Goal: Obtain resource: Download file/media

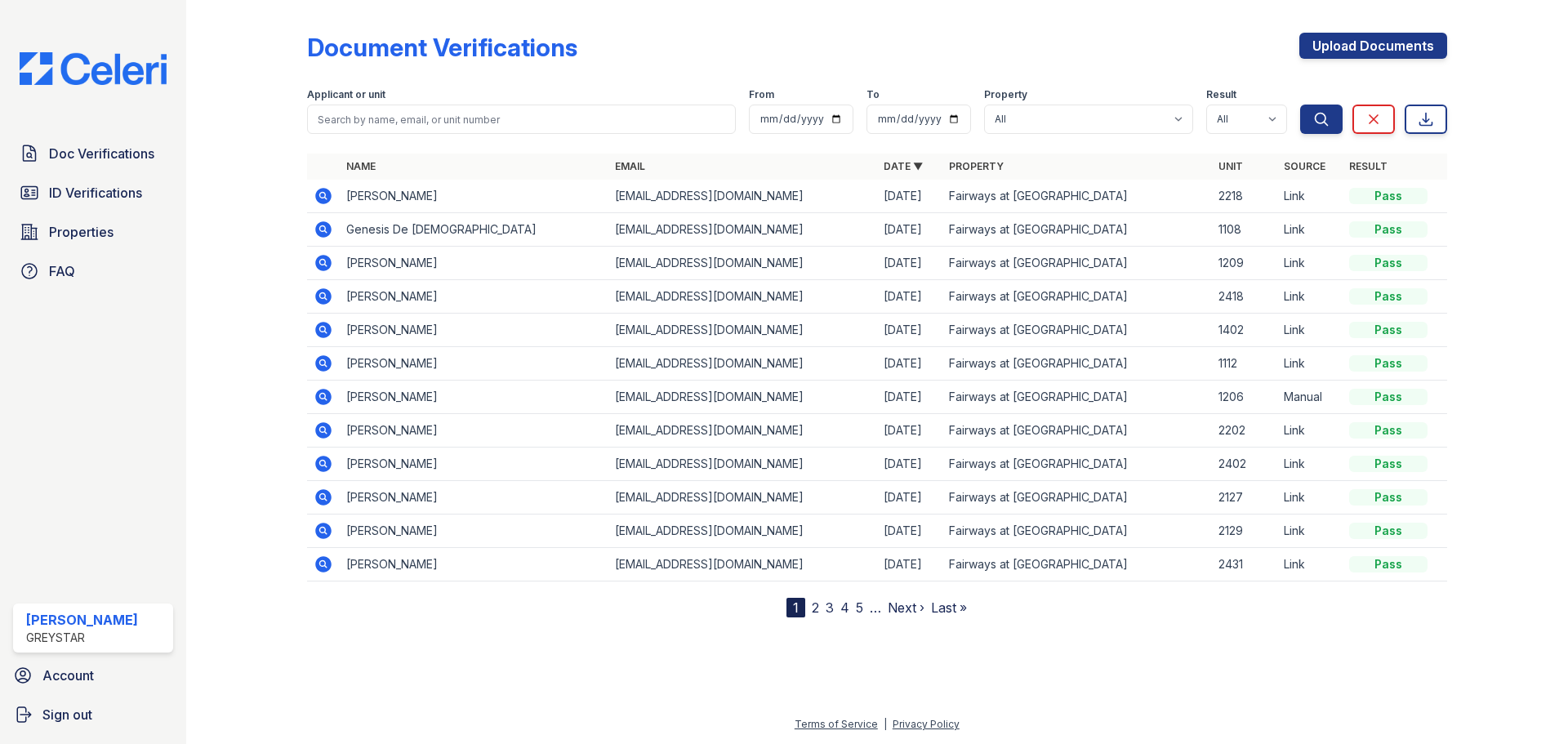
click at [394, 322] on td "[PERSON_NAME]" at bounding box center [474, 330] width 269 height 33
click at [324, 327] on icon at bounding box center [322, 328] width 4 height 4
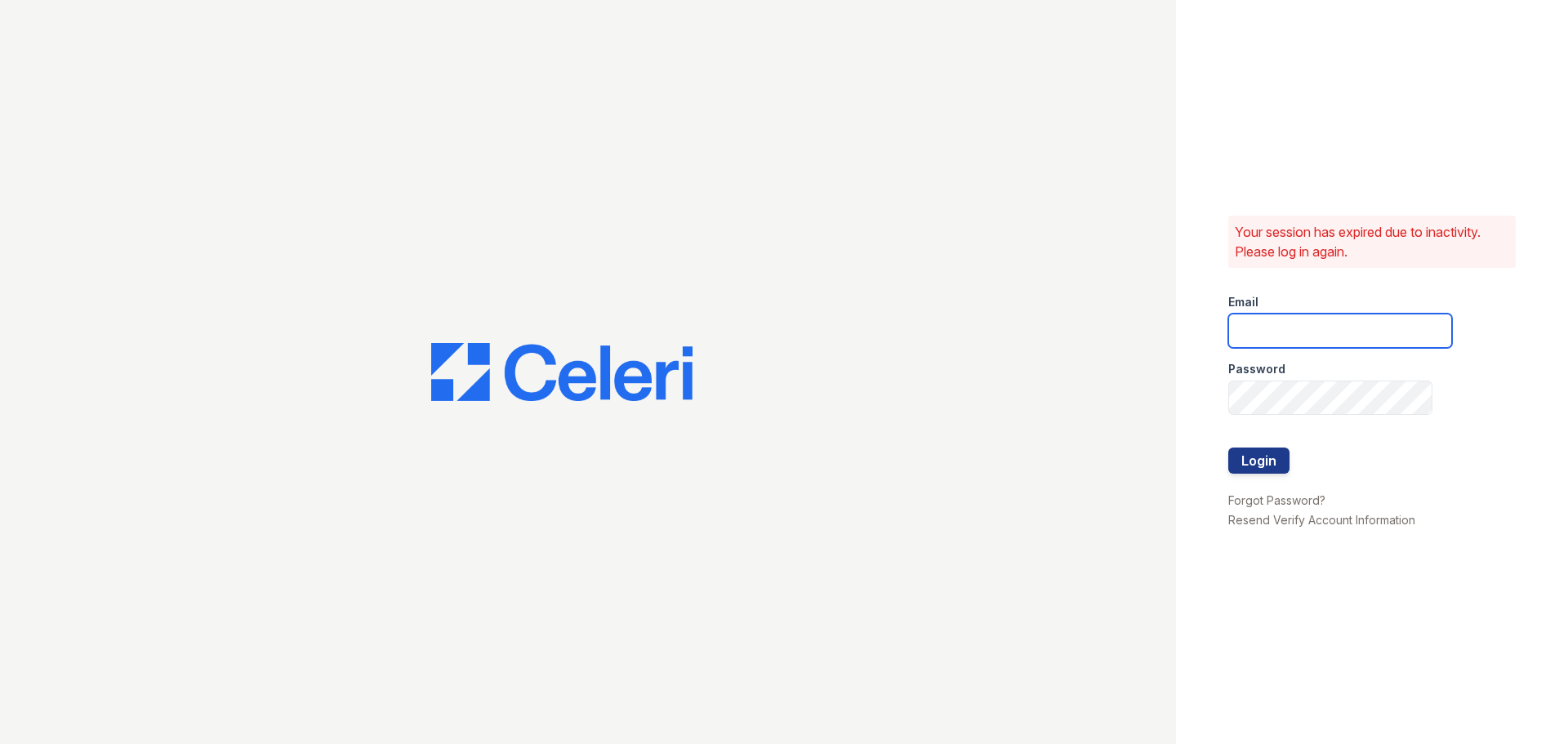
click at [1277, 342] on input "email" at bounding box center [1340, 330] width 223 height 34
type input "[EMAIL_ADDRESS][DOMAIN_NAME]"
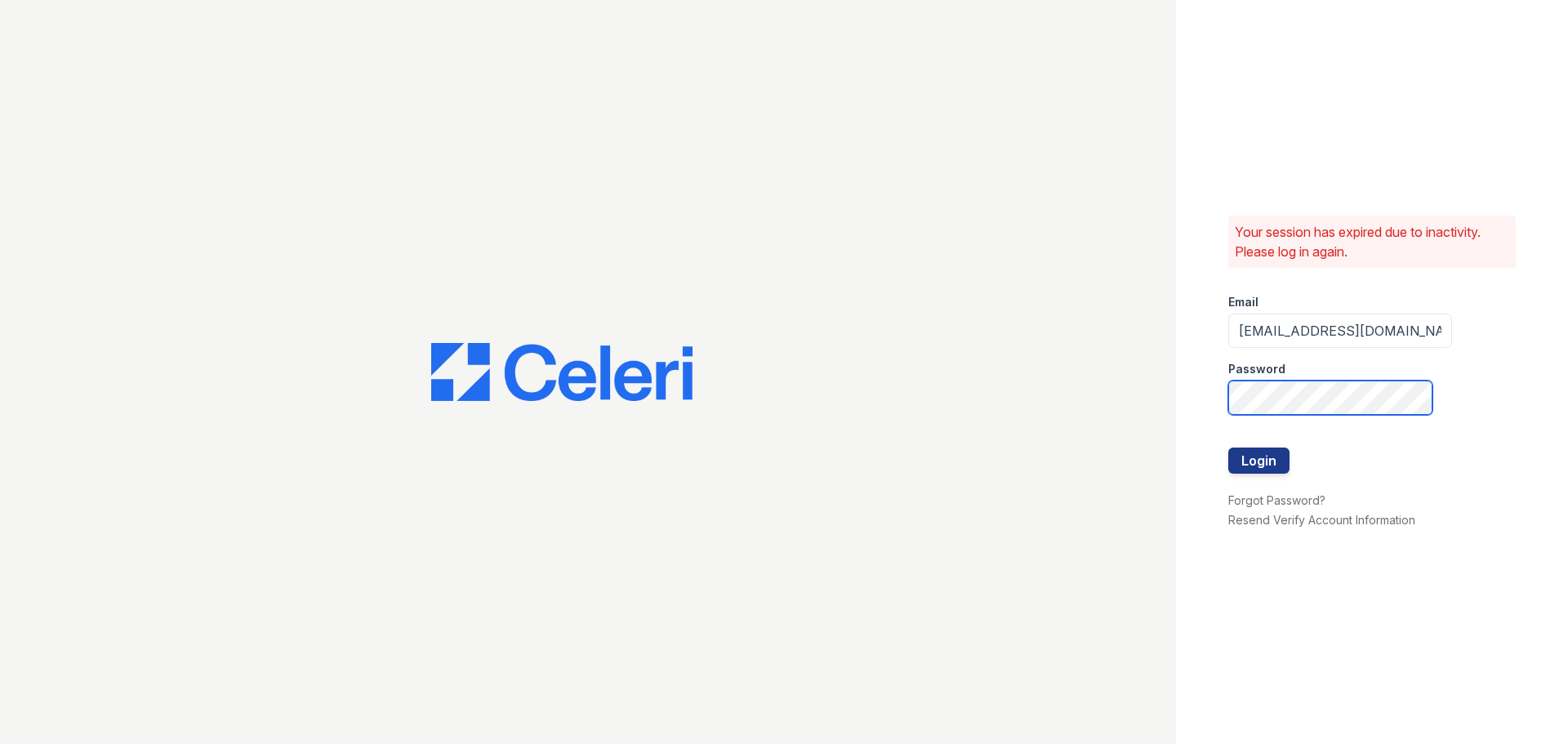
click at [1229, 447] on button "Login" at bounding box center [1259, 461] width 61 height 26
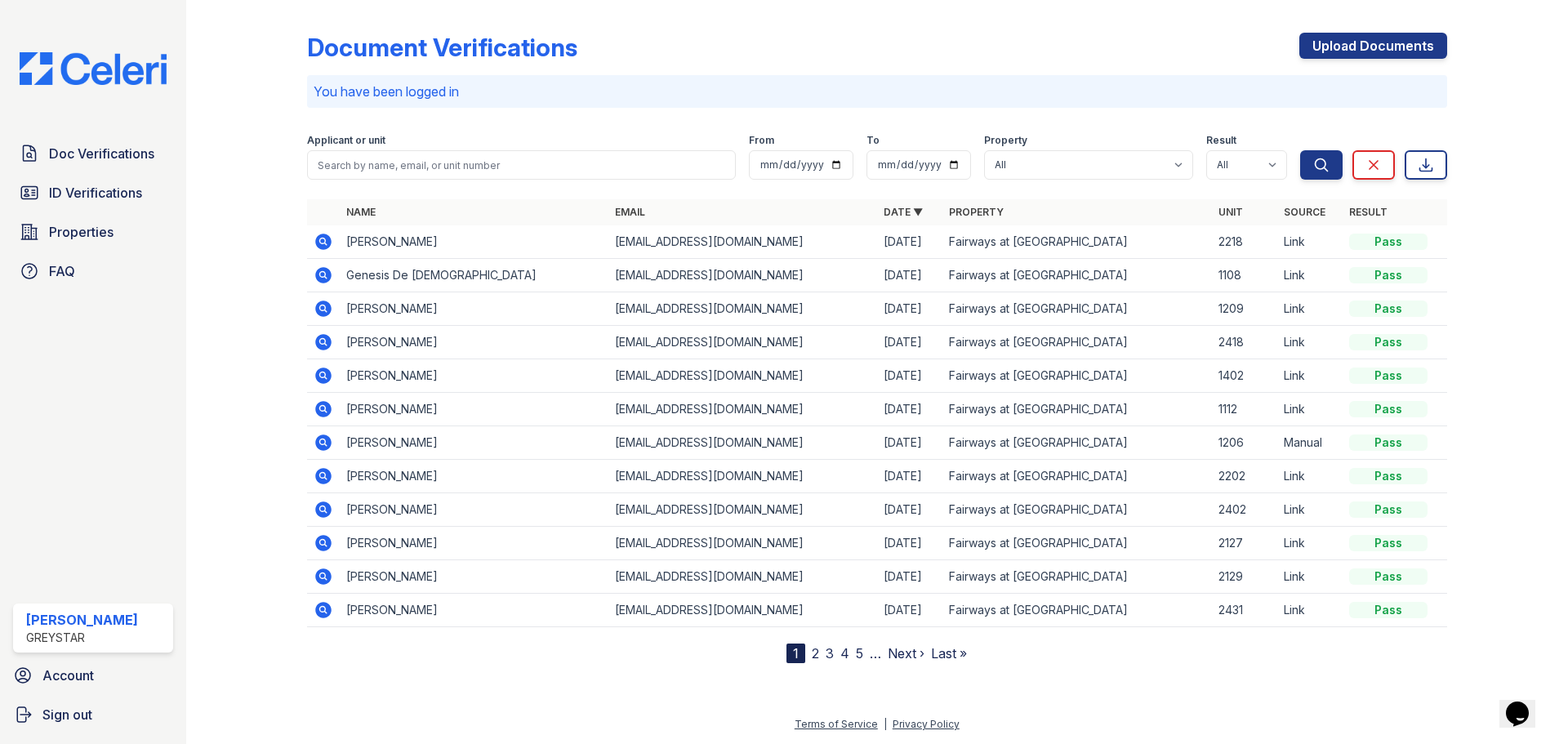
click at [341, 377] on td "[PERSON_NAME]" at bounding box center [474, 376] width 269 height 33
click at [329, 369] on icon at bounding box center [323, 375] width 19 height 19
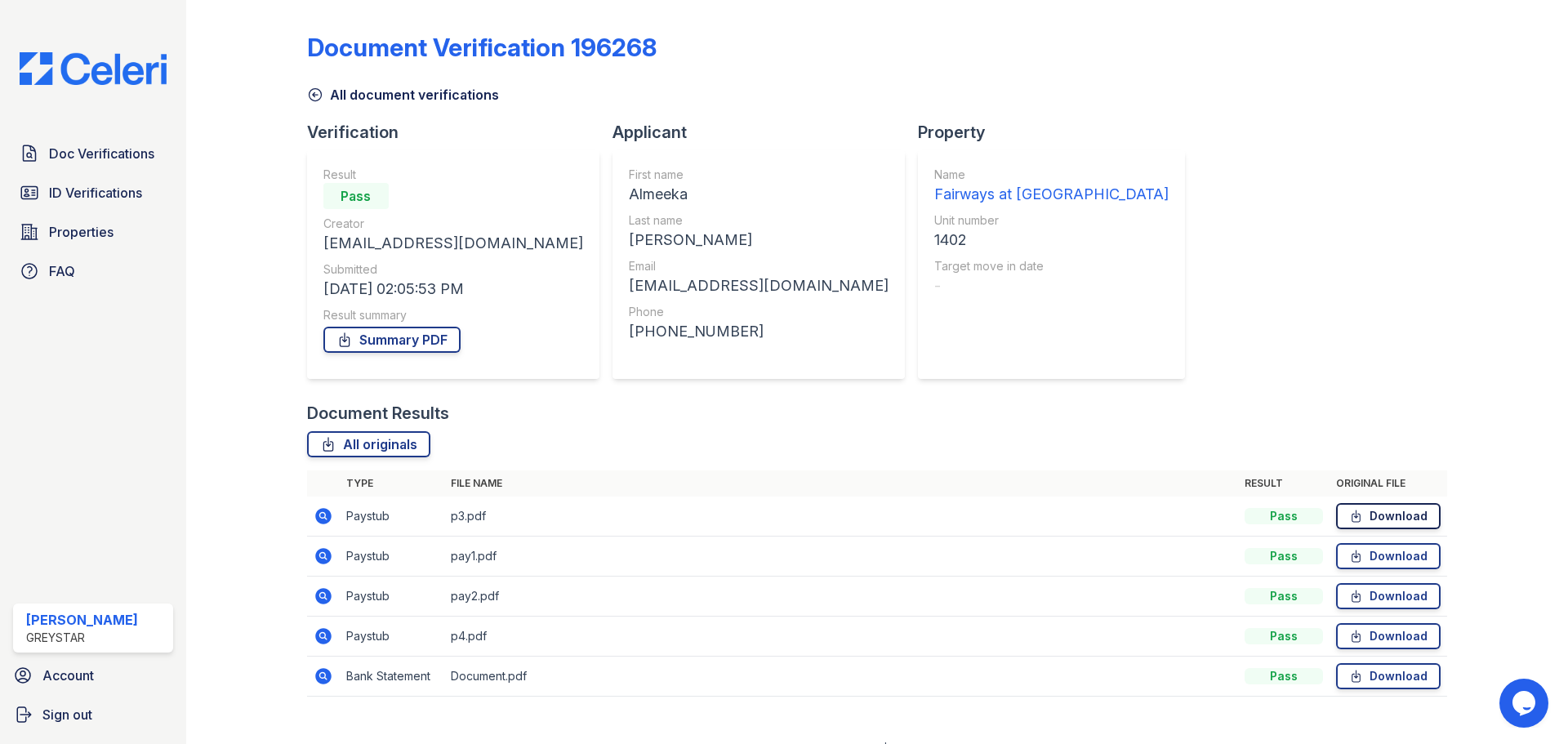
click at [1369, 514] on link "Download" at bounding box center [1388, 516] width 105 height 26
click at [1398, 543] on link "Download" at bounding box center [1388, 556] width 105 height 26
click at [1380, 591] on link "Download" at bounding box center [1388, 596] width 105 height 26
click at [1361, 643] on link "Download" at bounding box center [1388, 636] width 105 height 26
click at [1376, 682] on link "Download" at bounding box center [1388, 676] width 105 height 26
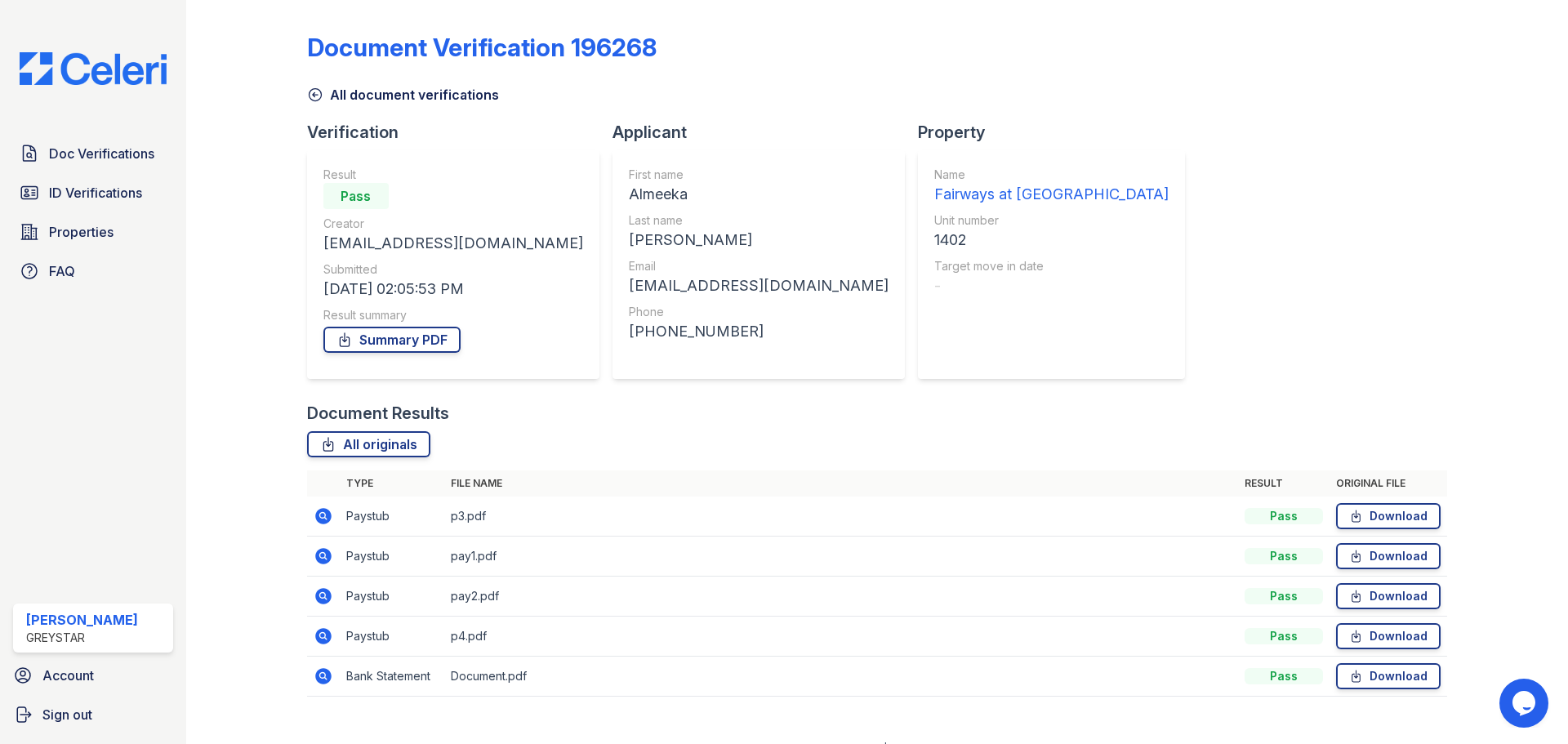
click at [1204, 317] on div "Document Verification 196268 All document verifications Verification Result Pas…" at bounding box center [877, 359] width 1140 height 706
click at [316, 89] on icon at bounding box center [315, 95] width 12 height 12
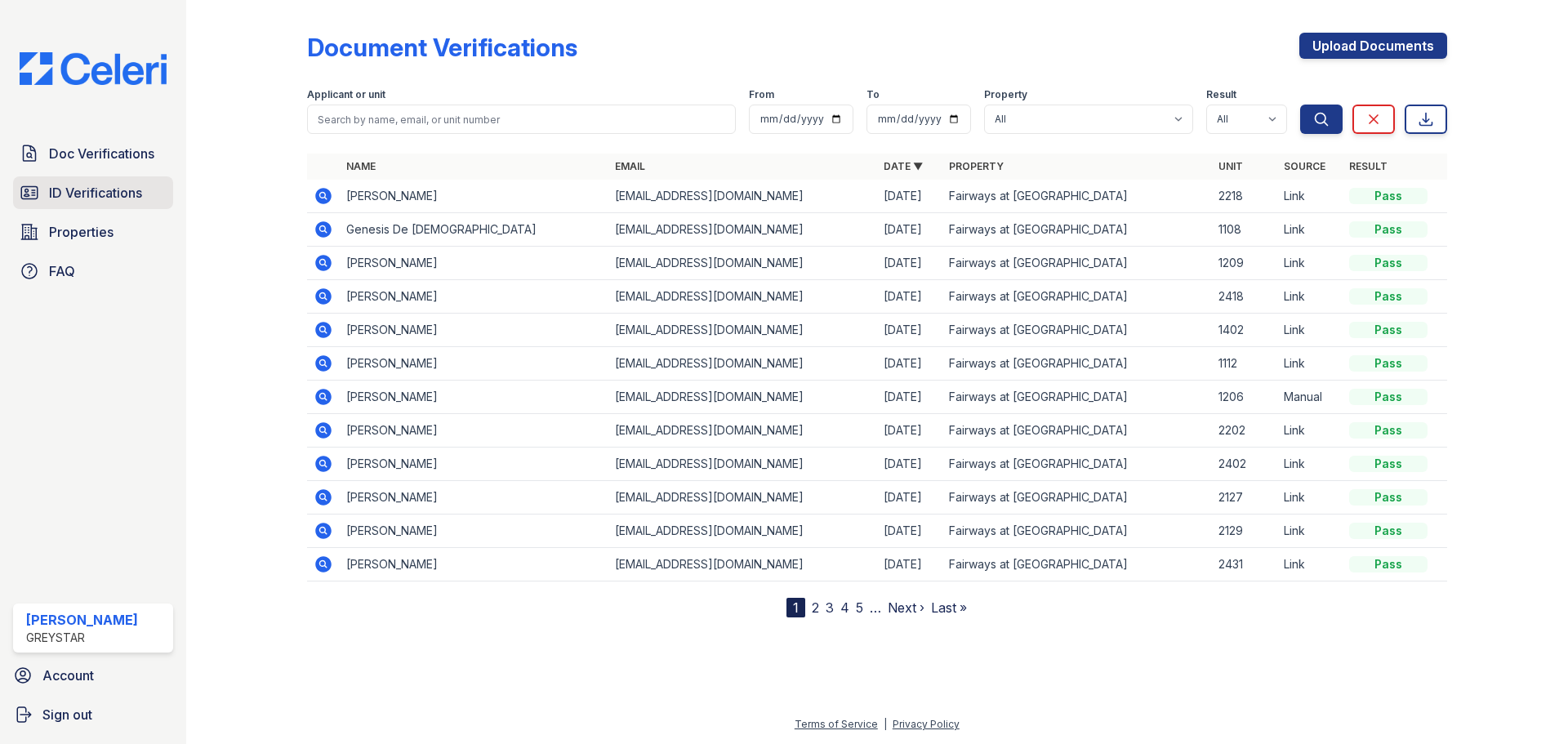
click at [92, 189] on span "ID Verifications" at bounding box center [95, 193] width 93 height 19
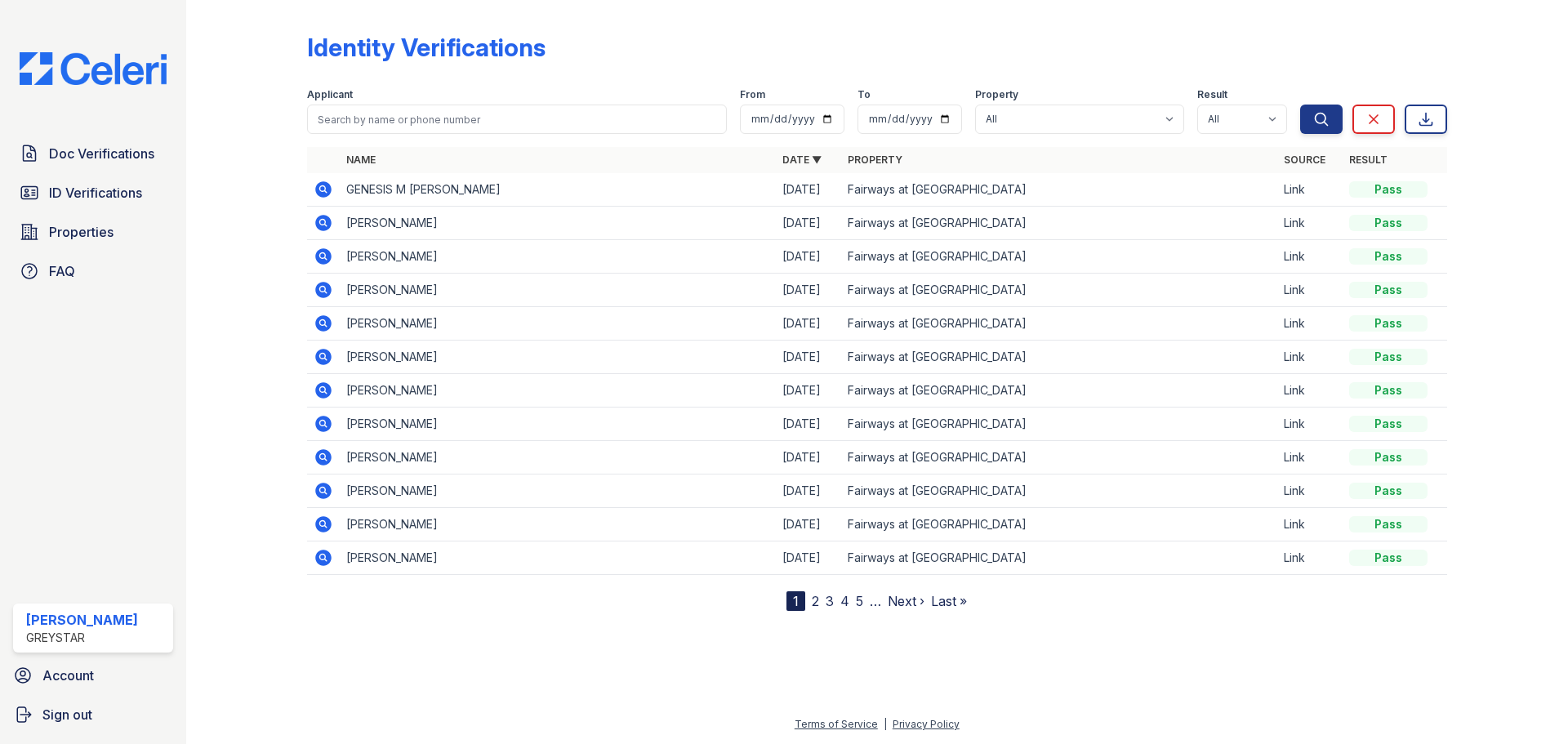
click at [326, 188] on icon at bounding box center [323, 189] width 17 height 17
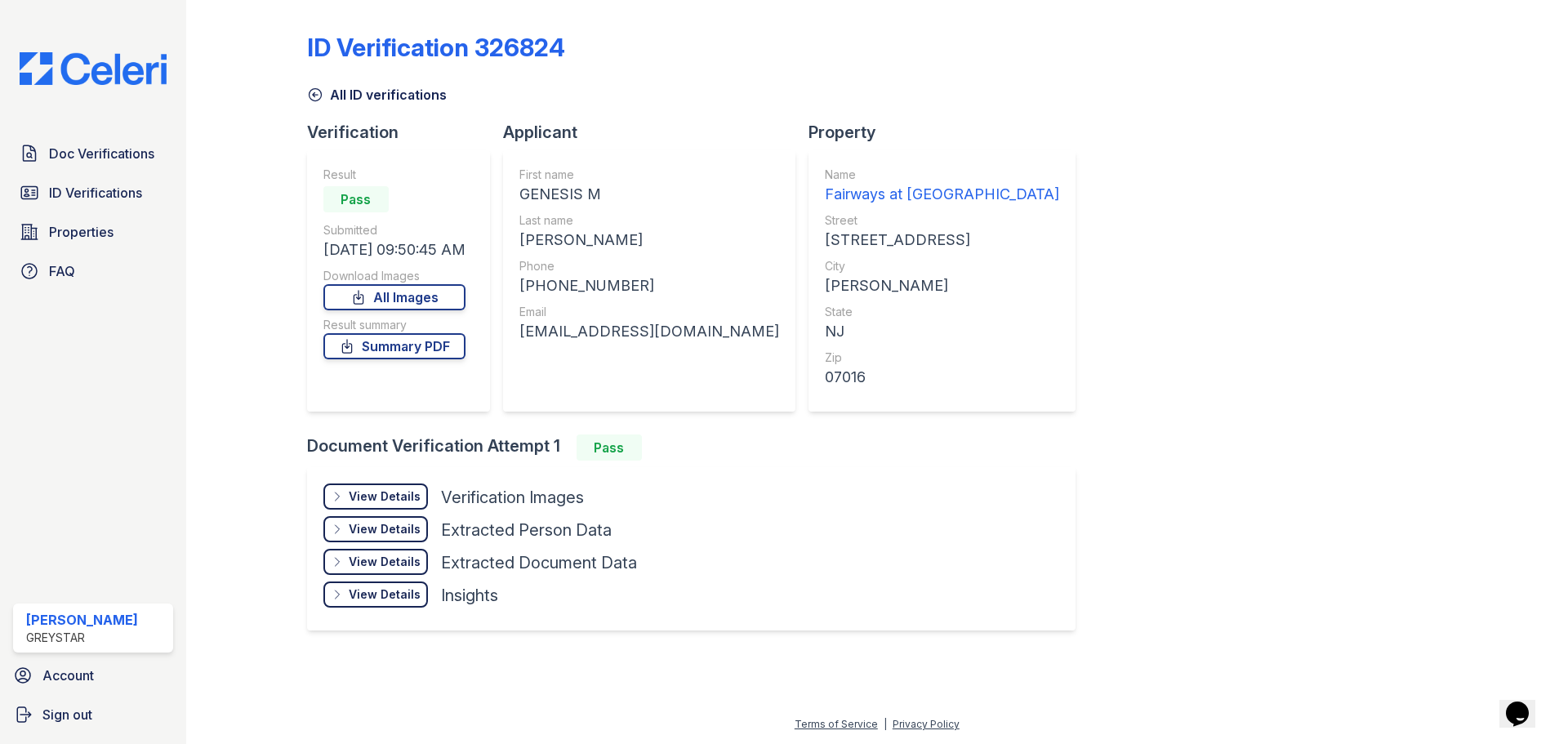
click at [407, 502] on div "View Details" at bounding box center [385, 496] width 72 height 17
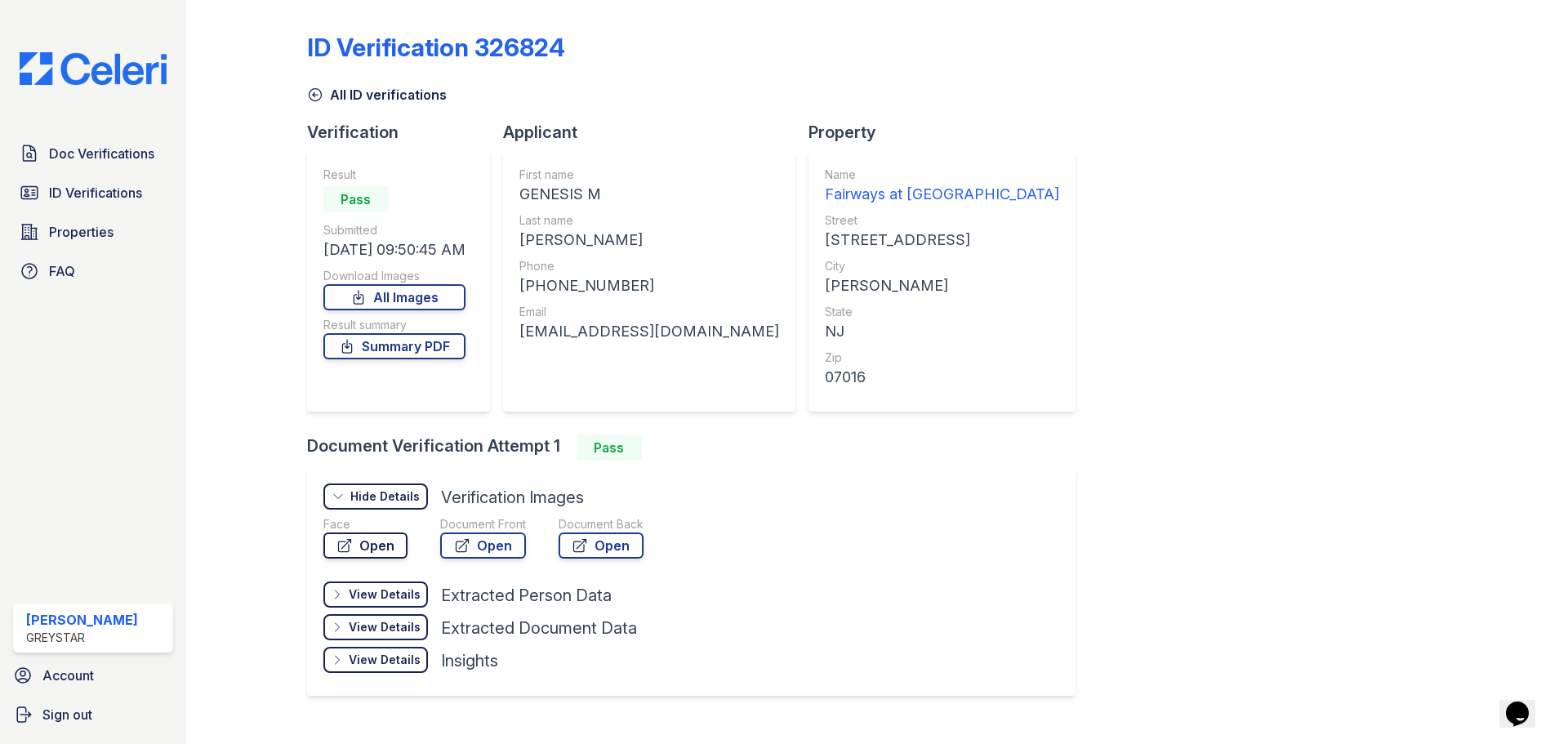
click at [381, 542] on link "Open" at bounding box center [366, 545] width 84 height 26
click at [489, 554] on link "Open" at bounding box center [483, 545] width 86 height 26
click at [588, 556] on link "Open" at bounding box center [600, 545] width 85 height 26
click at [84, 192] on span "ID Verifications" at bounding box center [95, 193] width 93 height 19
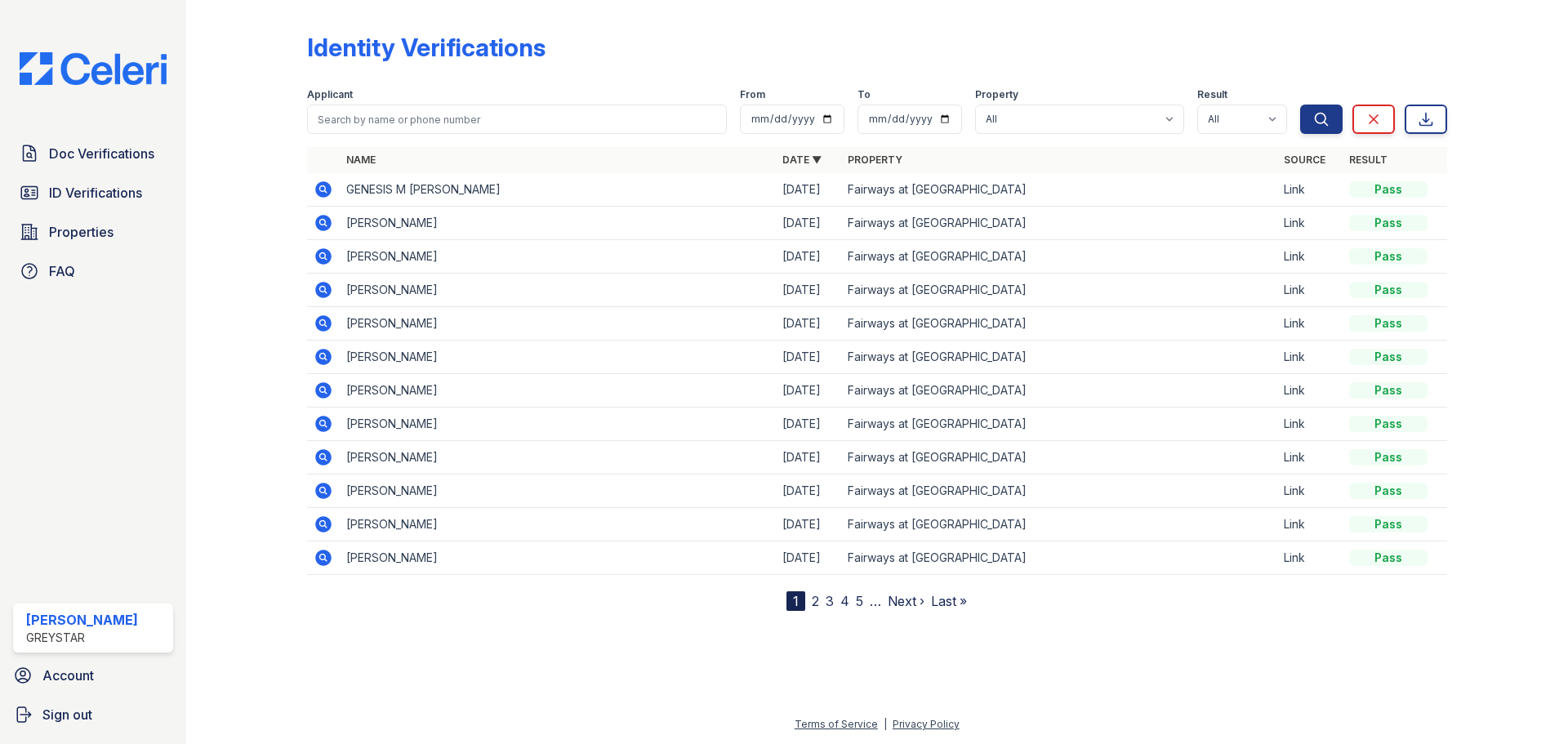
click at [325, 317] on icon at bounding box center [323, 323] width 17 height 17
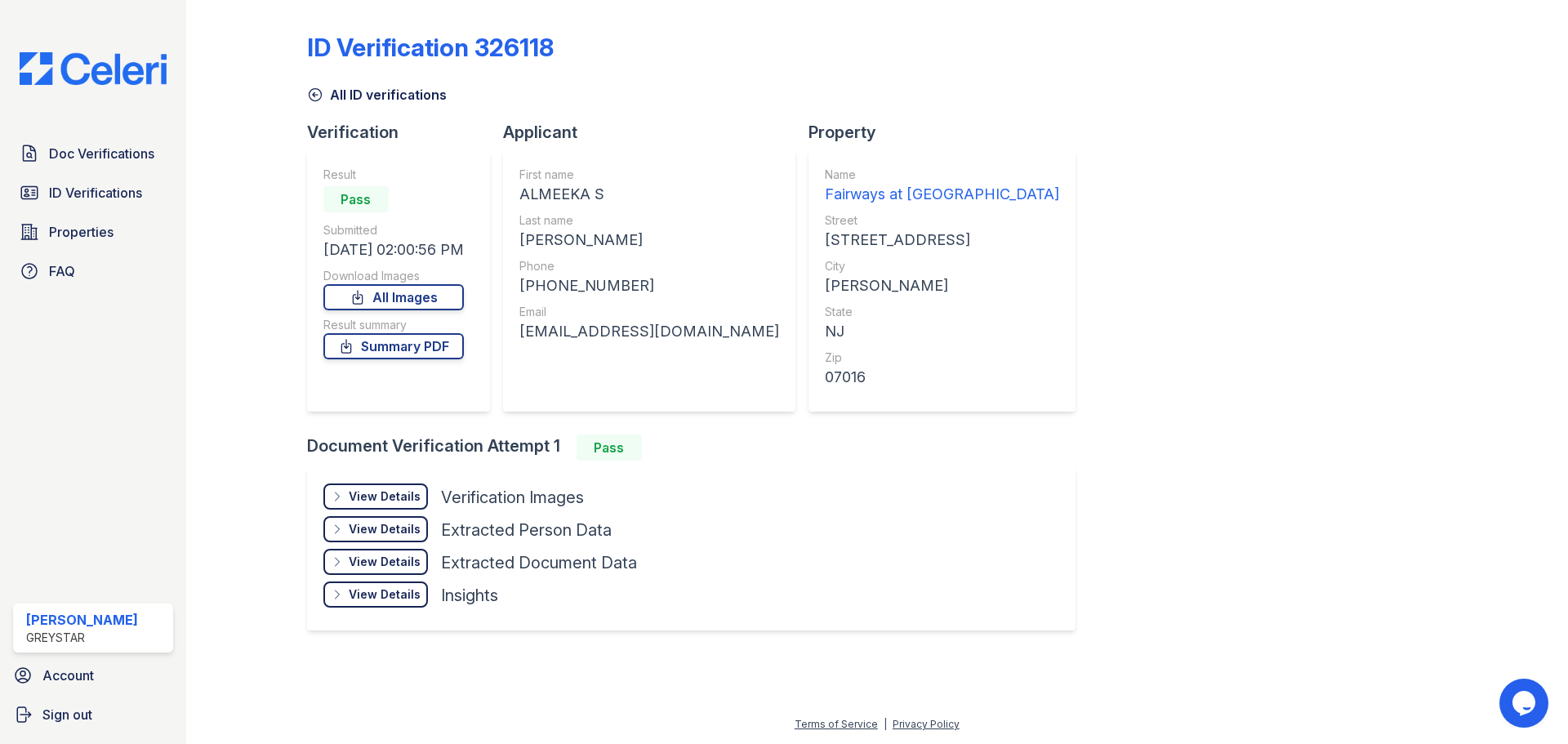
click at [393, 502] on div "View Details" at bounding box center [385, 496] width 72 height 17
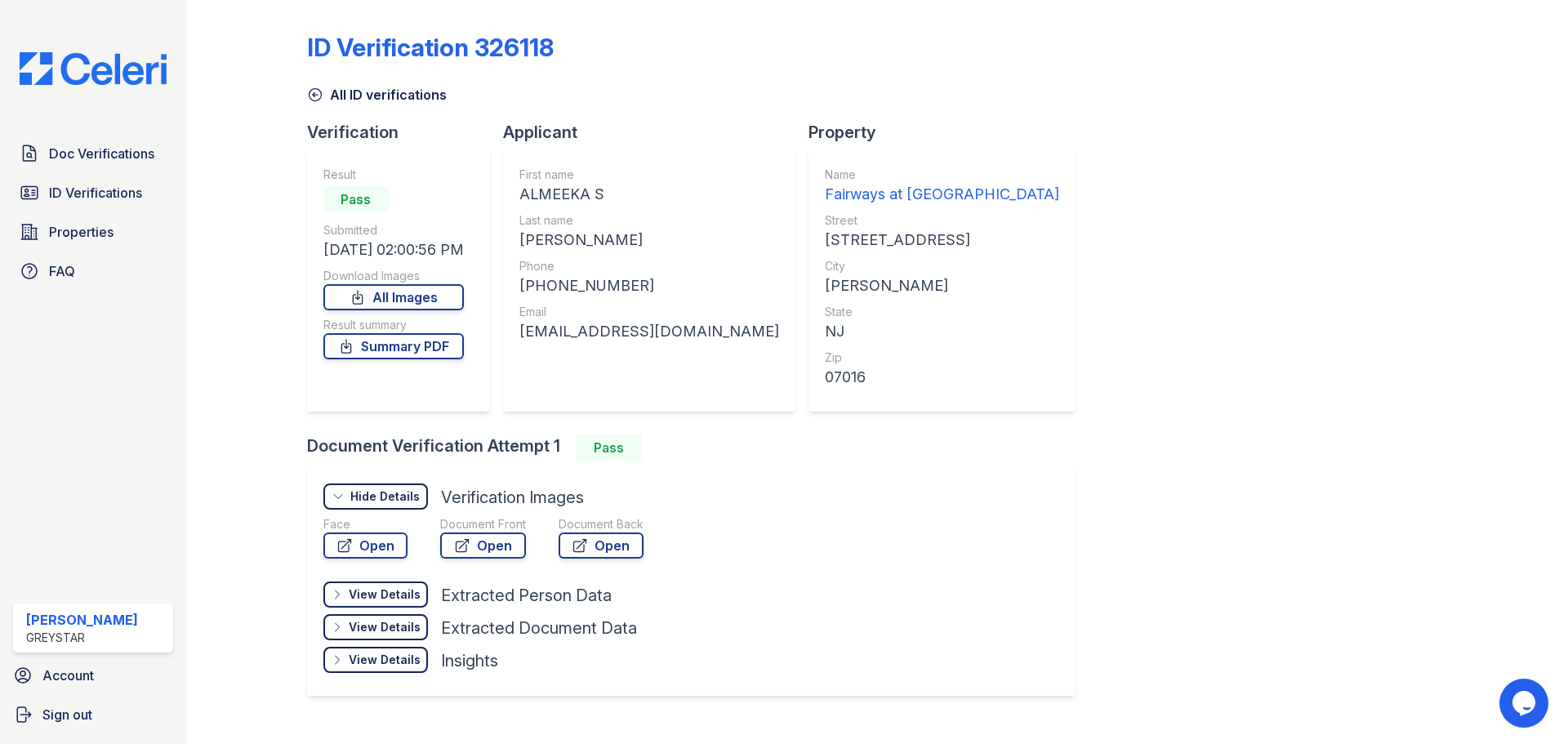
click at [387, 558] on div "Face Open" at bounding box center [366, 541] width 84 height 49
click at [386, 549] on link "Open" at bounding box center [366, 545] width 84 height 26
click at [117, 154] on span "Doc Verifications" at bounding box center [101, 154] width 106 height 19
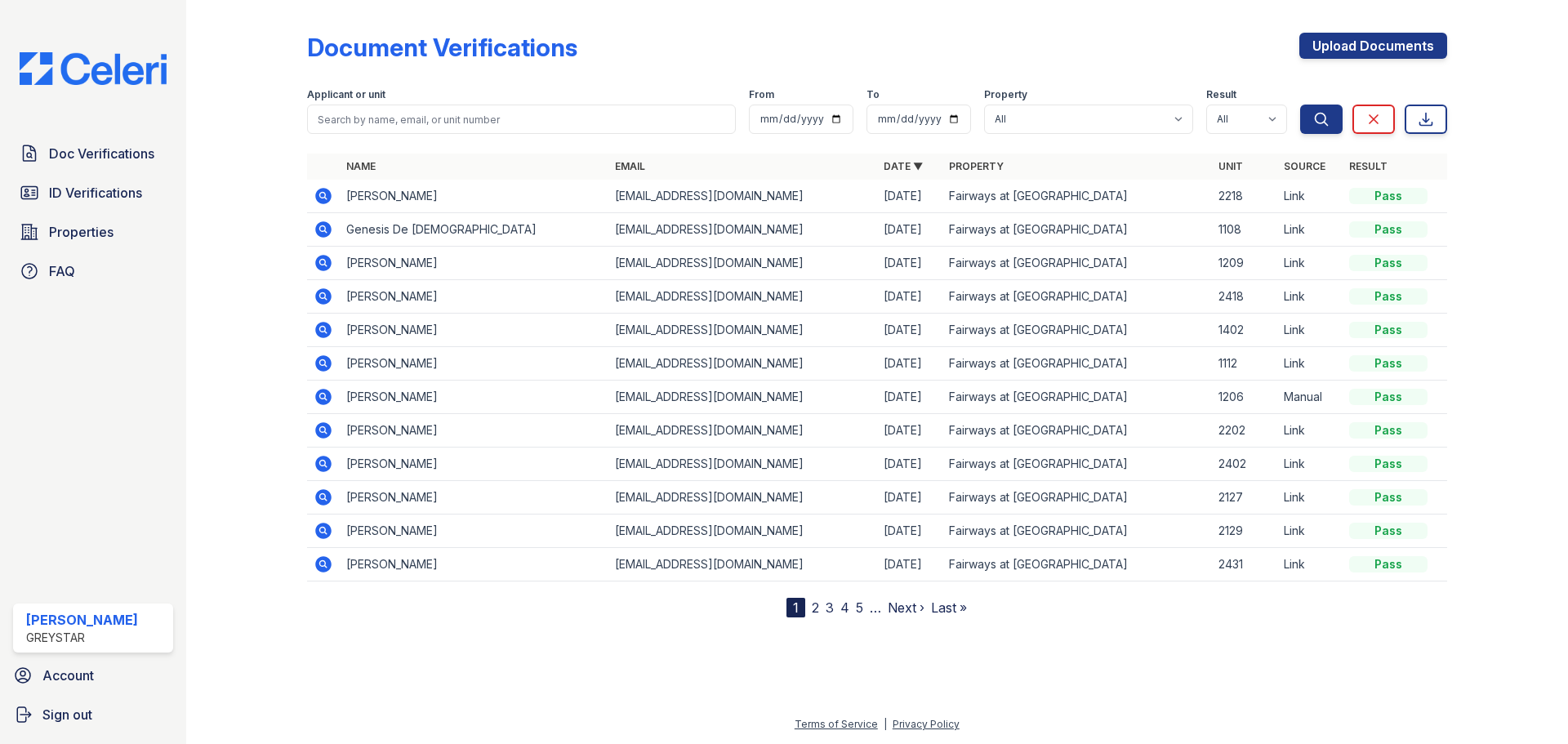
click at [383, 262] on td "Keonnah Mclean" at bounding box center [474, 263] width 269 height 33
click at [331, 262] on icon at bounding box center [323, 263] width 17 height 17
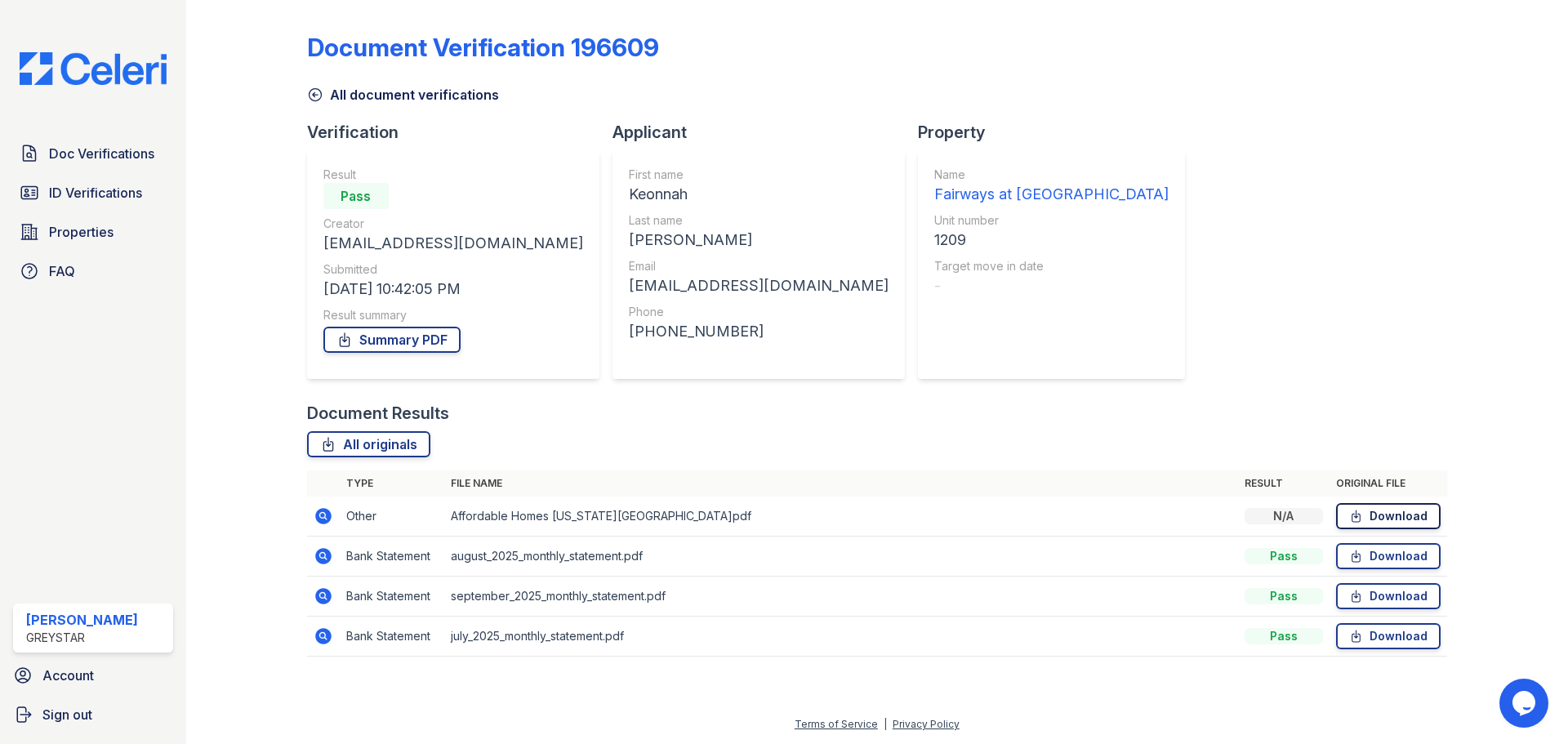
click at [1377, 515] on link "Download" at bounding box center [1388, 516] width 105 height 26
click at [1407, 556] on link "Download" at bounding box center [1388, 556] width 105 height 26
click at [1400, 592] on link "Download" at bounding box center [1388, 596] width 105 height 26
click at [1399, 632] on link "Download" at bounding box center [1388, 636] width 105 height 26
click at [61, 198] on span "ID Verifications" at bounding box center [95, 193] width 93 height 19
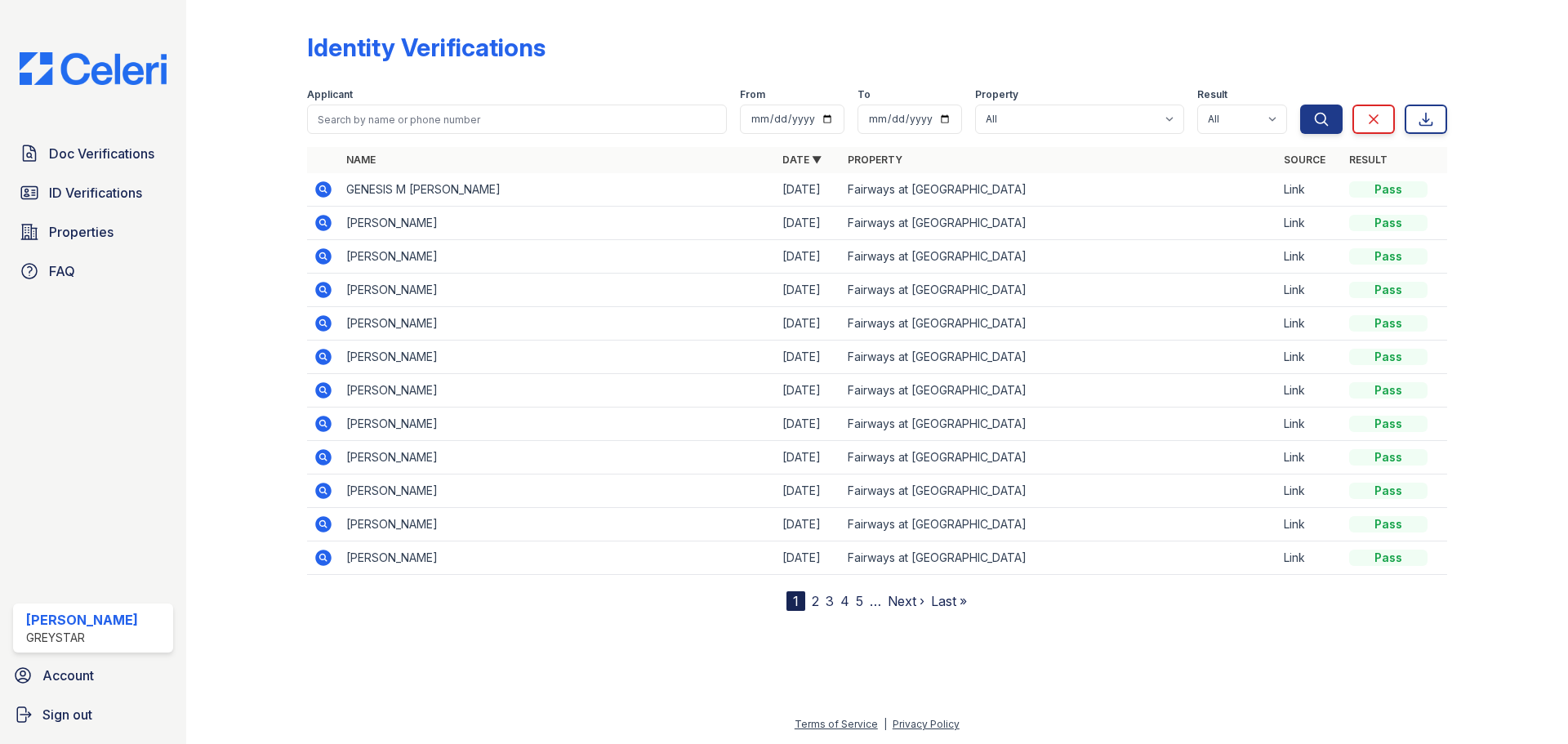
click at [390, 222] on td "KEONNAH ANGEL MCLEAN" at bounding box center [558, 223] width 436 height 33
click at [343, 222] on td "KEONNAH ANGEL MCLEAN" at bounding box center [558, 223] width 436 height 33
click at [323, 224] on icon at bounding box center [323, 222] width 19 height 19
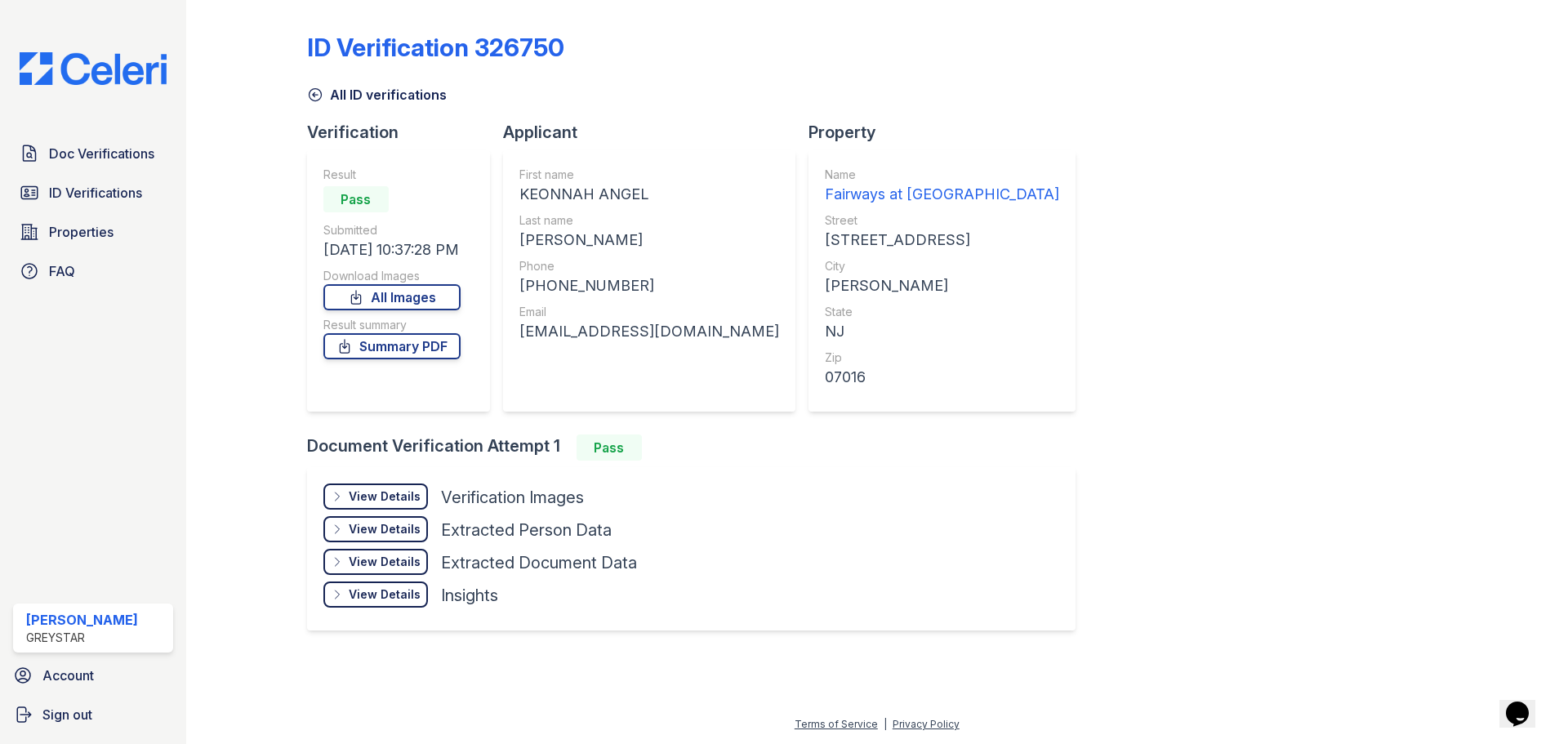
click at [407, 495] on div "View Details" at bounding box center [385, 496] width 72 height 17
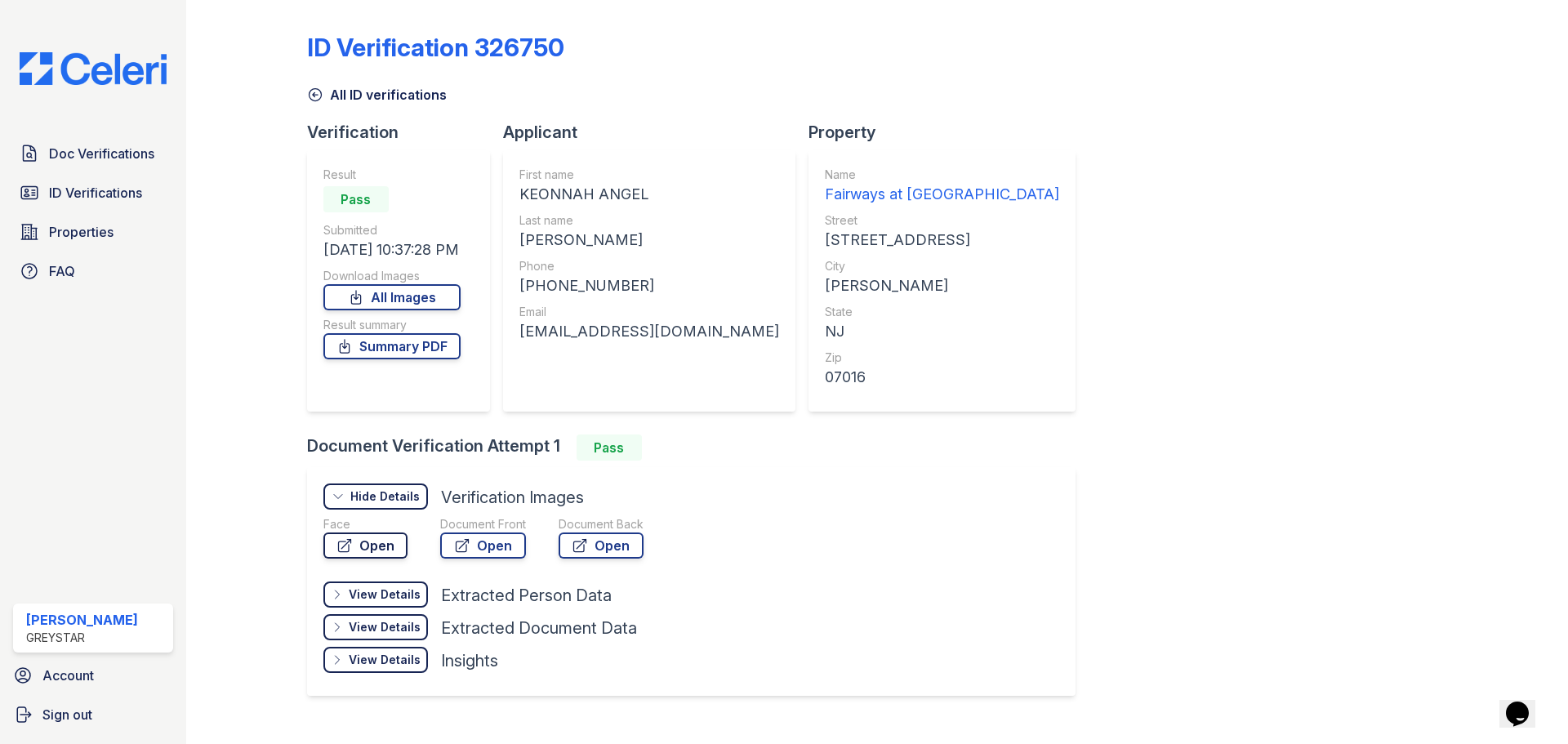
click at [378, 539] on link "Open" at bounding box center [366, 545] width 84 height 26
click at [448, 542] on link "Open" at bounding box center [483, 545] width 86 height 26
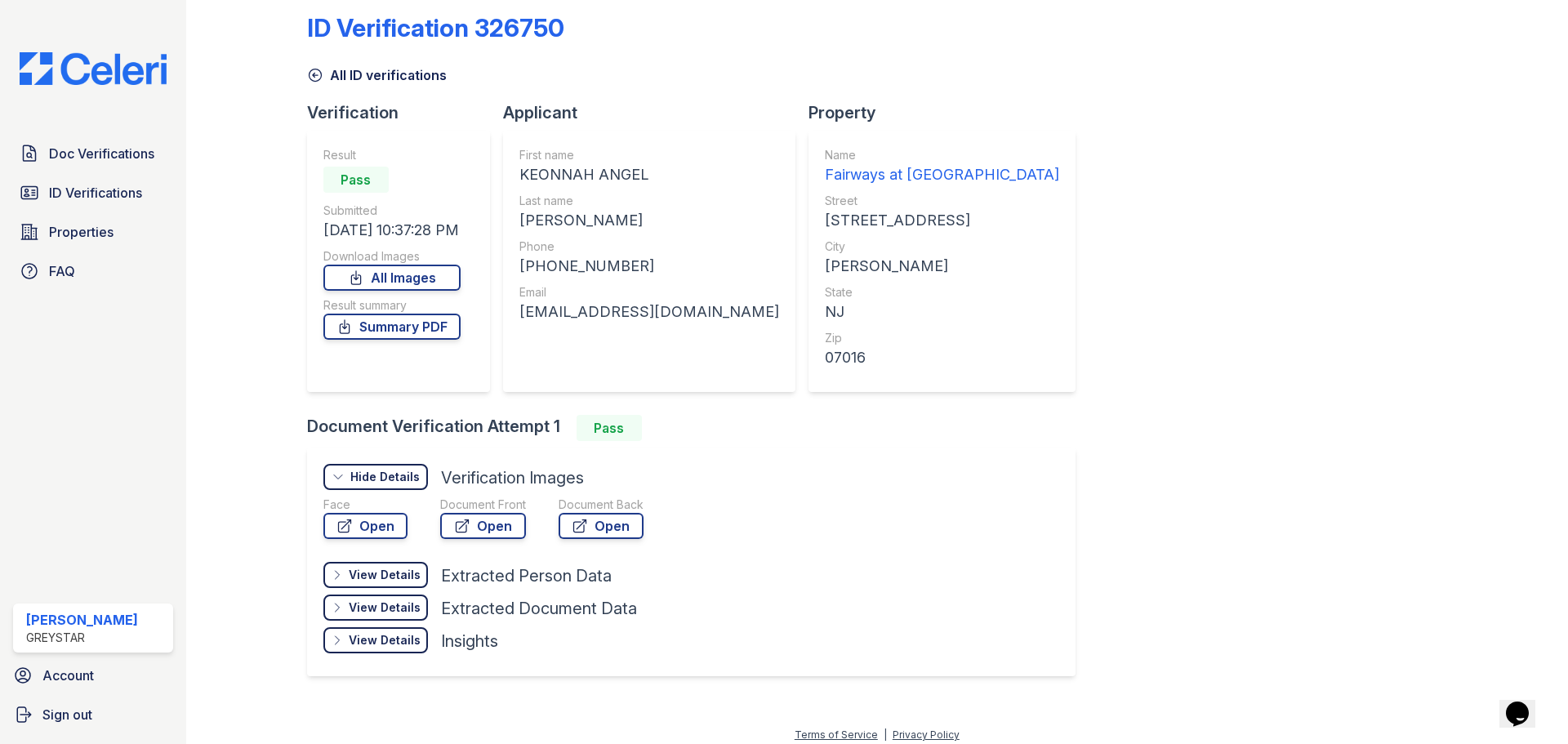
scroll to position [31, 0]
